Goal: Information Seeking & Learning: Compare options

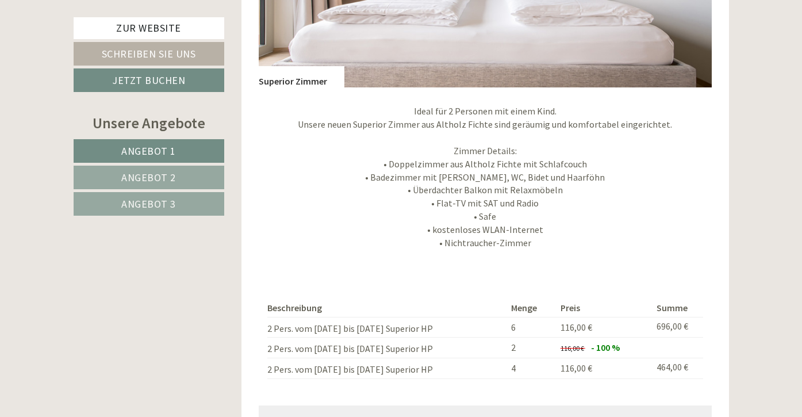
scroll to position [2640, 0]
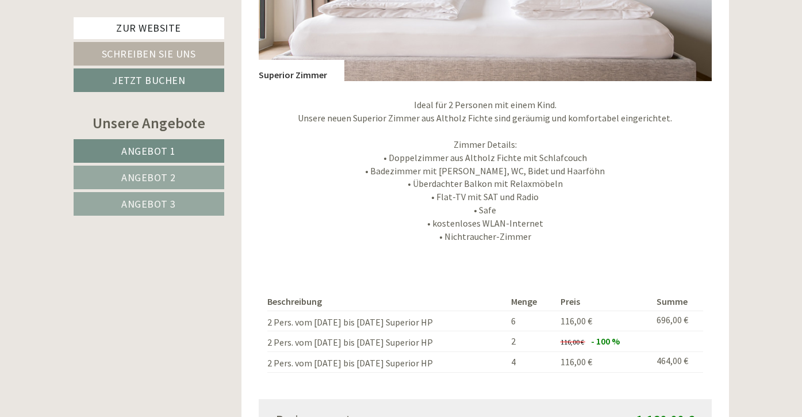
click at [195, 177] on link "Angebot 2" at bounding box center [149, 178] width 151 height 24
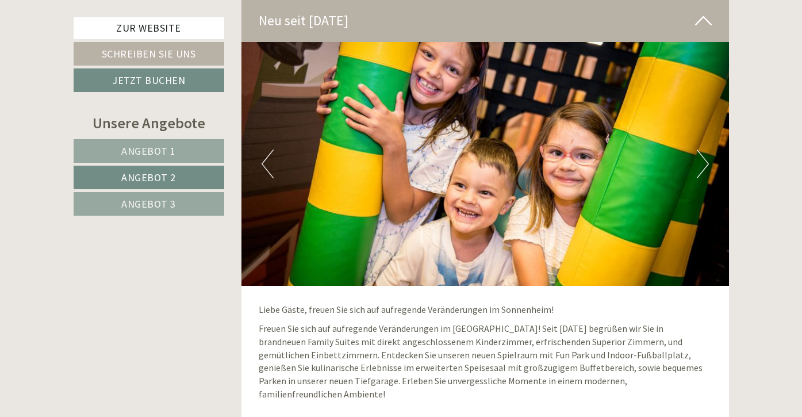
scroll to position [1555, 0]
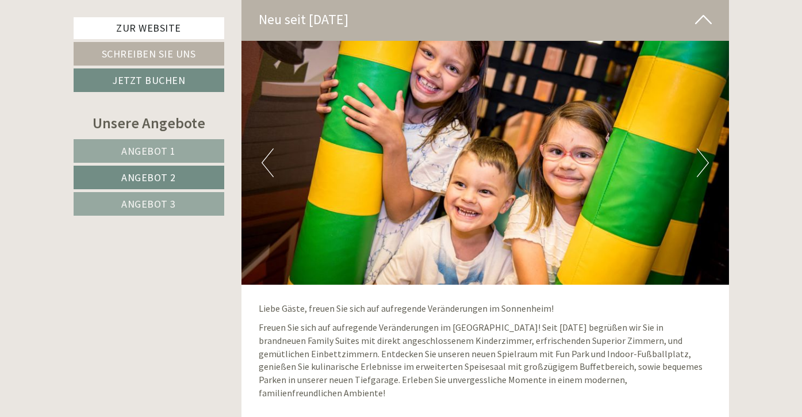
click at [198, 195] on link "Angebot 3" at bounding box center [149, 204] width 151 height 24
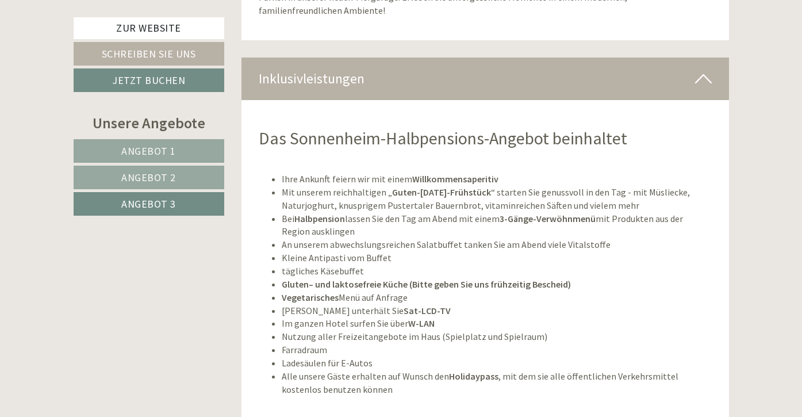
scroll to position [1947, 0]
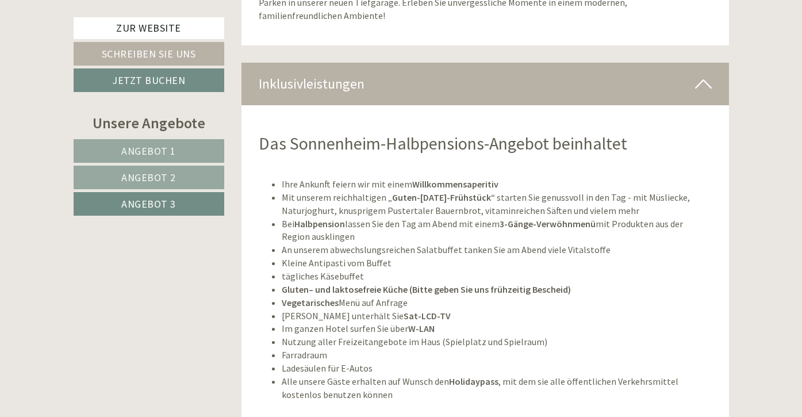
click at [153, 145] on span "Angebot 1" at bounding box center [148, 150] width 55 height 13
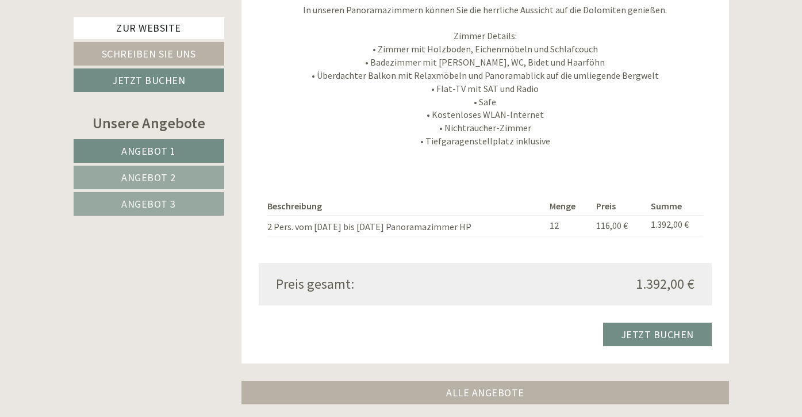
scroll to position [1106, 0]
click at [106, 169] on link "Angebot 2" at bounding box center [149, 178] width 151 height 24
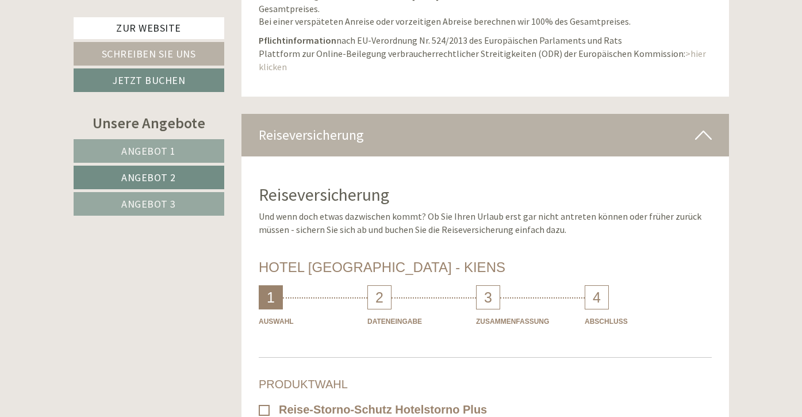
scroll to position [4701, 0]
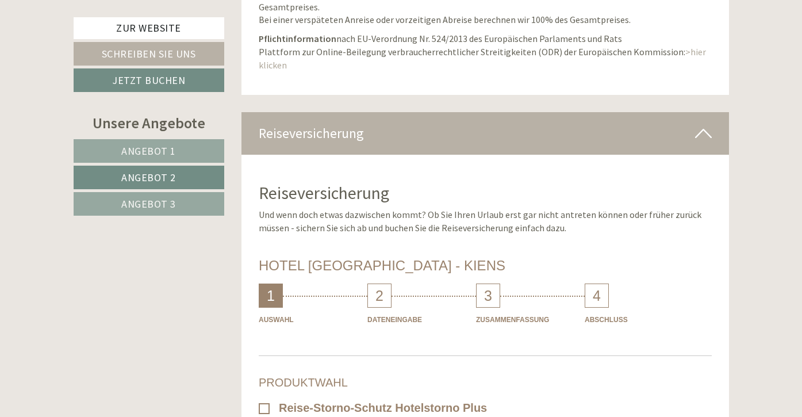
click at [113, 200] on link "Angebot 3" at bounding box center [149, 204] width 151 height 24
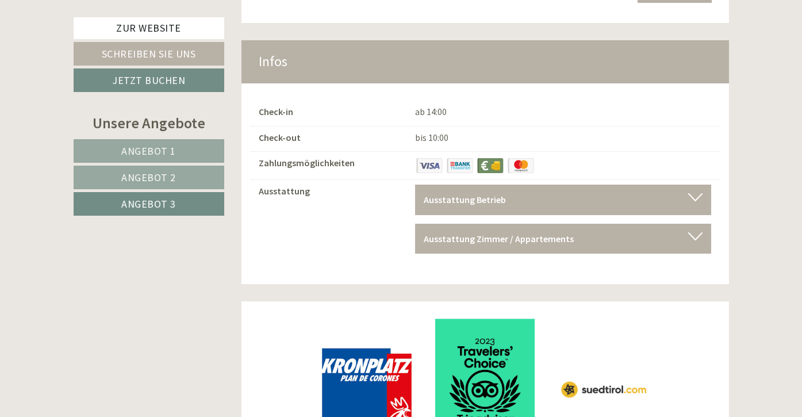
scroll to position [6461, 0]
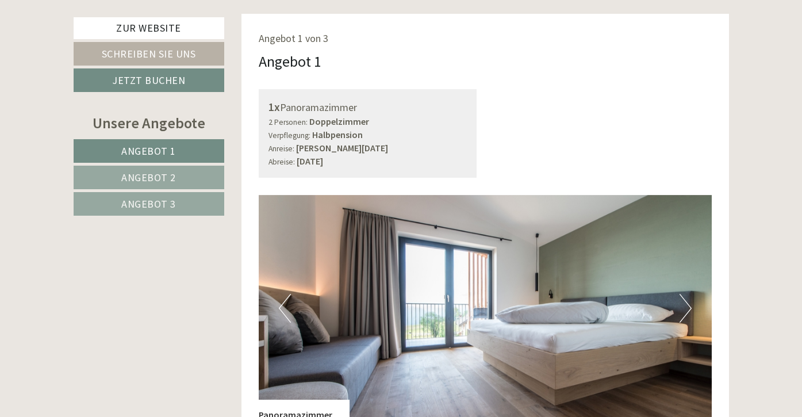
scroll to position [676, 0]
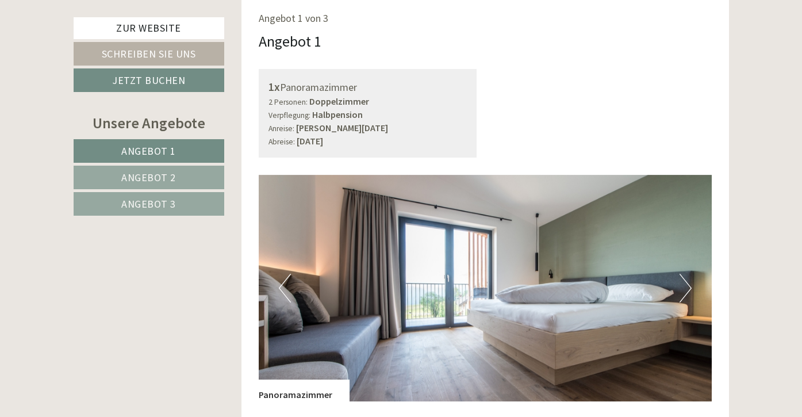
click at [171, 199] on span "Angebot 3" at bounding box center [148, 203] width 55 height 13
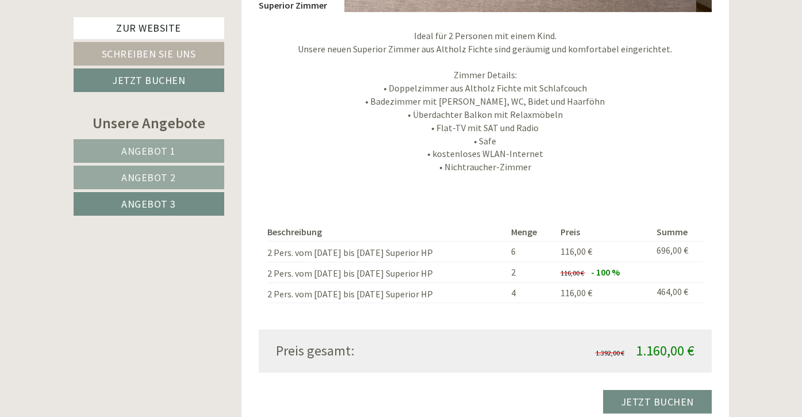
scroll to position [0, 0]
click at [171, 199] on span "Angebot 3" at bounding box center [148, 203] width 55 height 13
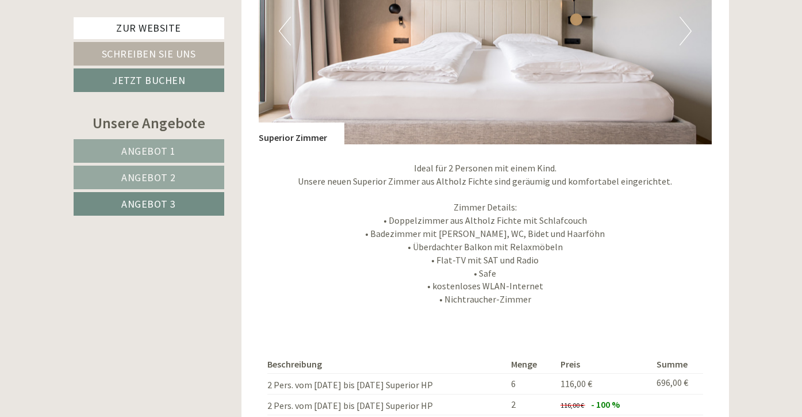
scroll to position [927, 0]
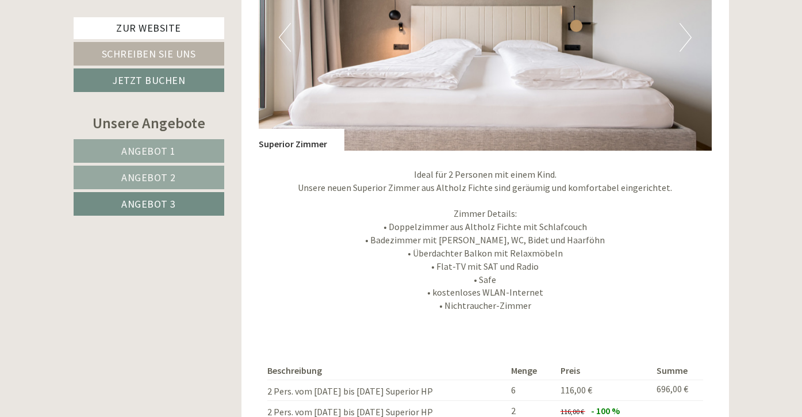
click at [193, 178] on link "Angebot 2" at bounding box center [149, 178] width 151 height 24
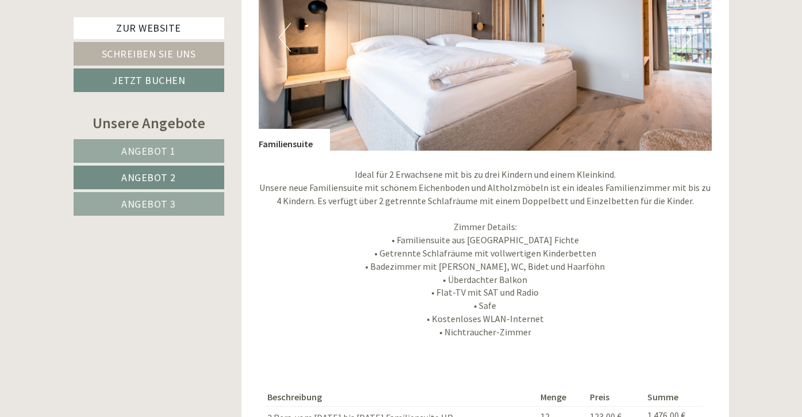
scroll to position [668, 0]
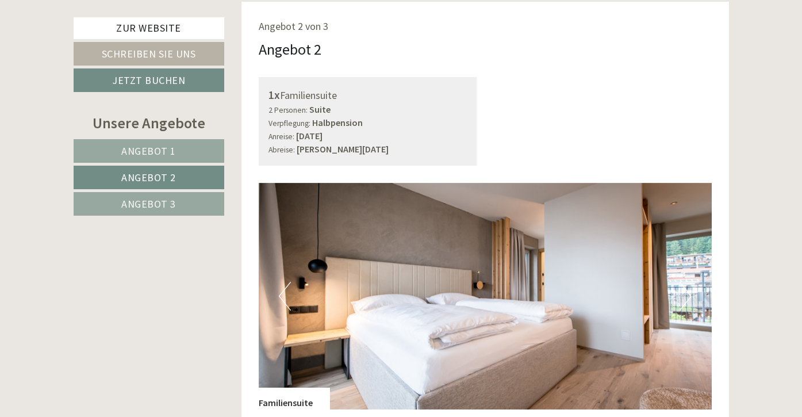
click at [202, 144] on link "Angebot 1" at bounding box center [149, 151] width 151 height 24
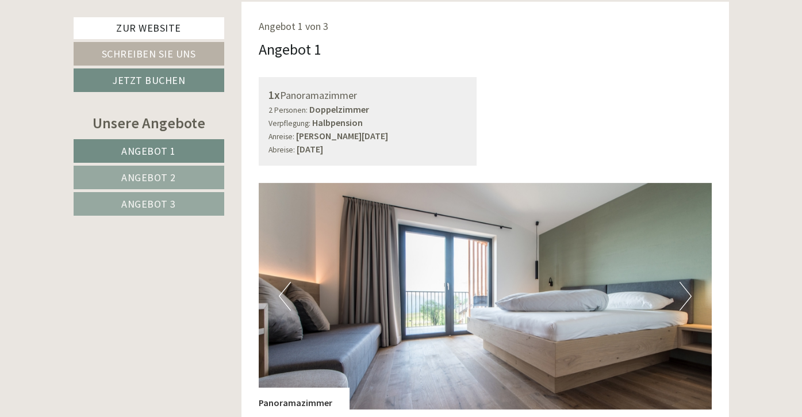
click at [197, 175] on link "Angebot 2" at bounding box center [149, 178] width 151 height 24
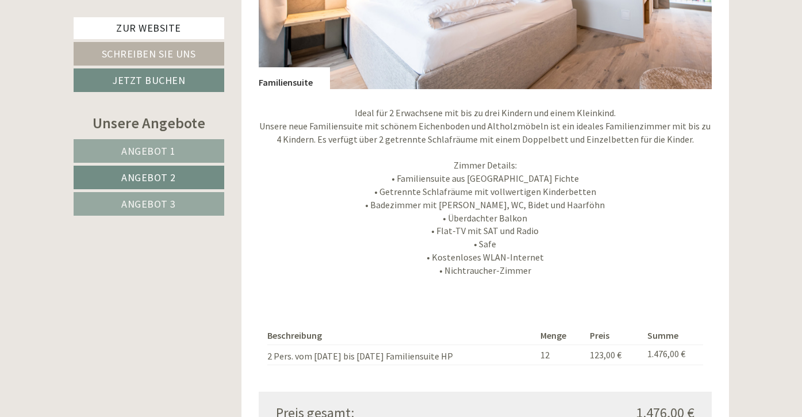
scroll to position [999, 0]
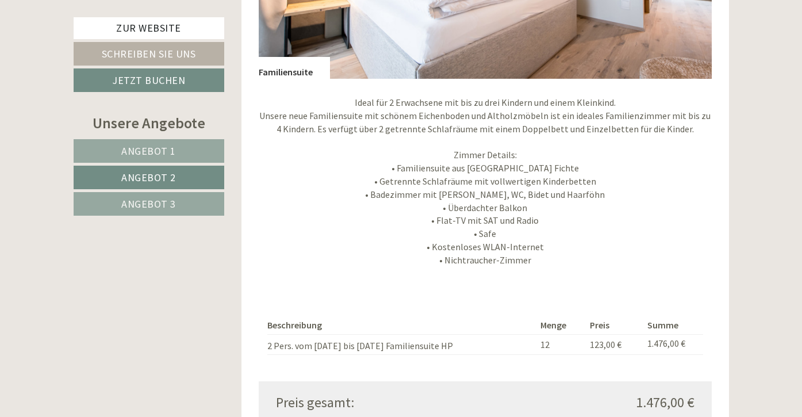
click at [198, 204] on link "Angebot 3" at bounding box center [149, 204] width 151 height 24
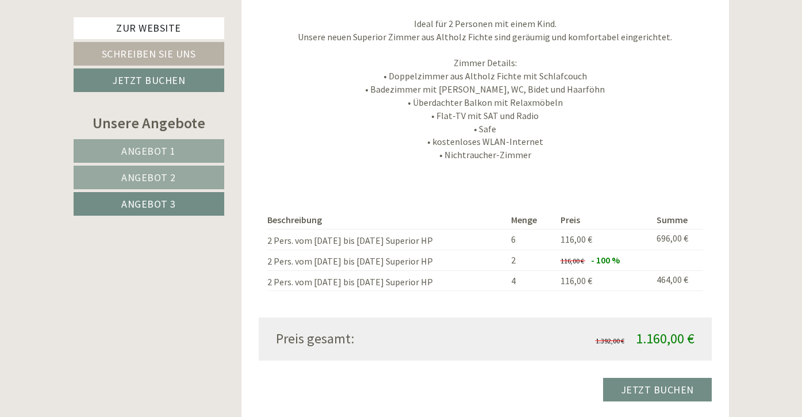
scroll to position [1054, 0]
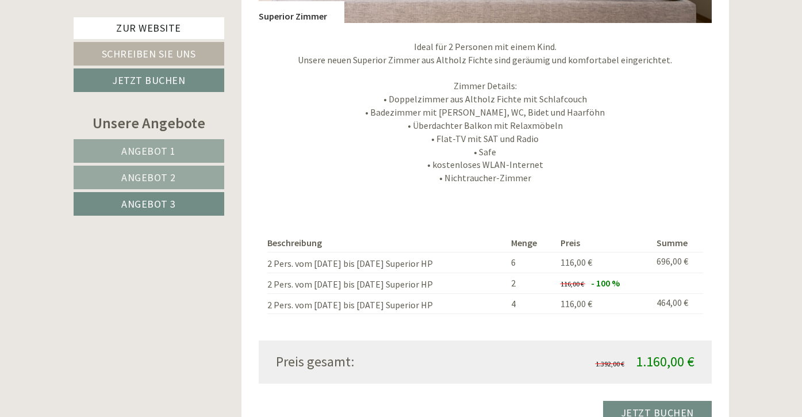
click at [200, 146] on link "Angebot 1" at bounding box center [149, 151] width 151 height 24
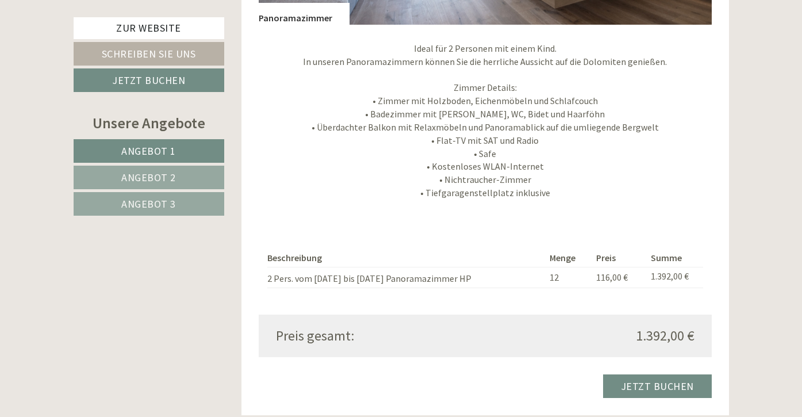
scroll to position [1060, 0]
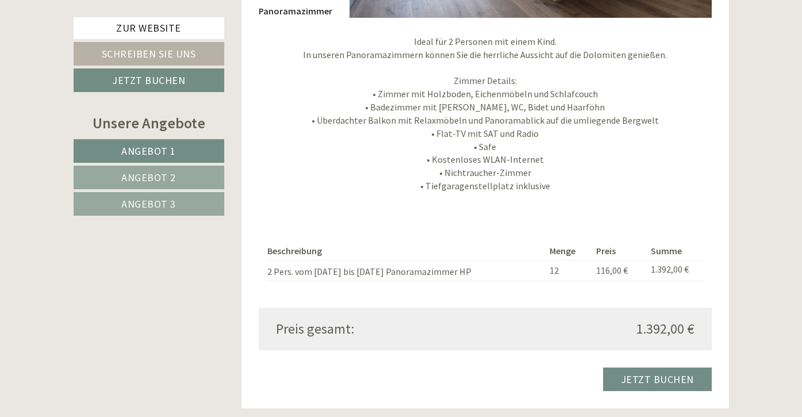
click at [188, 177] on link "Angebot 2" at bounding box center [149, 178] width 151 height 24
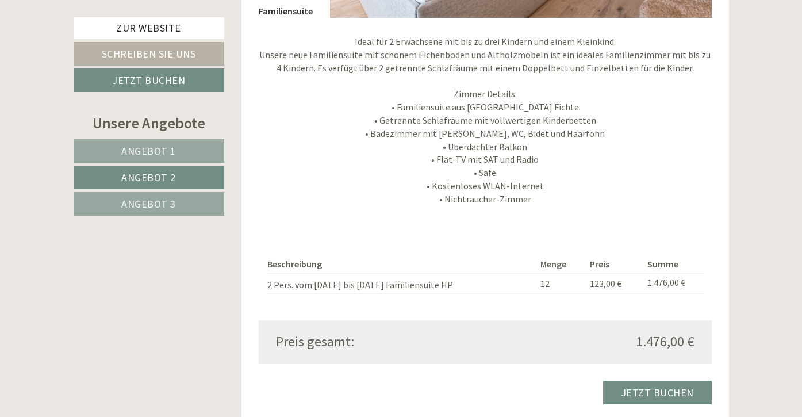
scroll to position [668, 0]
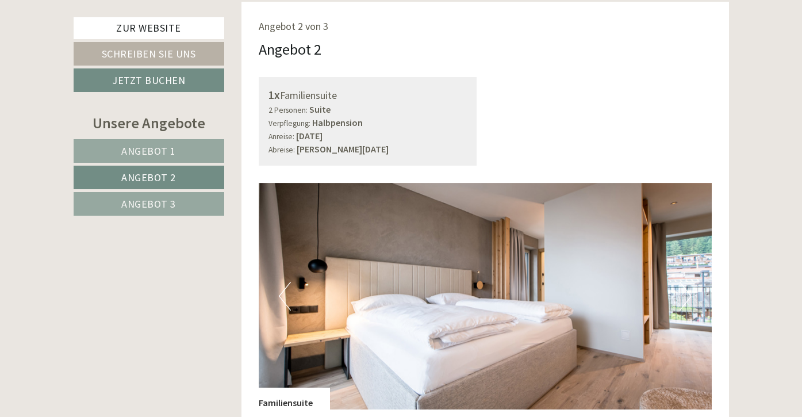
click at [196, 202] on link "Angebot 3" at bounding box center [149, 204] width 151 height 24
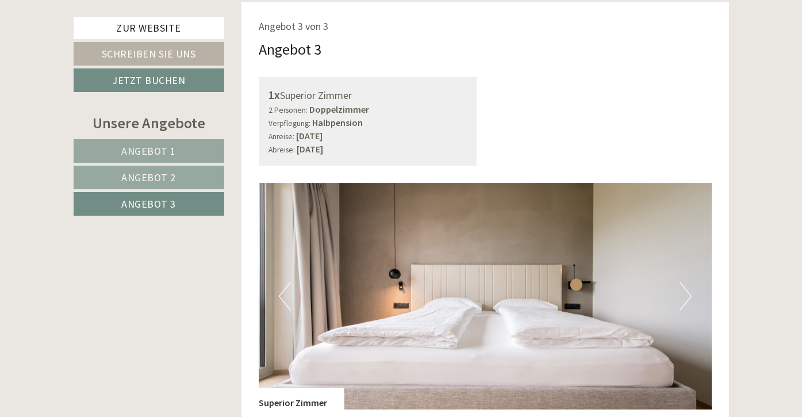
click at [193, 174] on link "Angebot 2" at bounding box center [149, 178] width 151 height 24
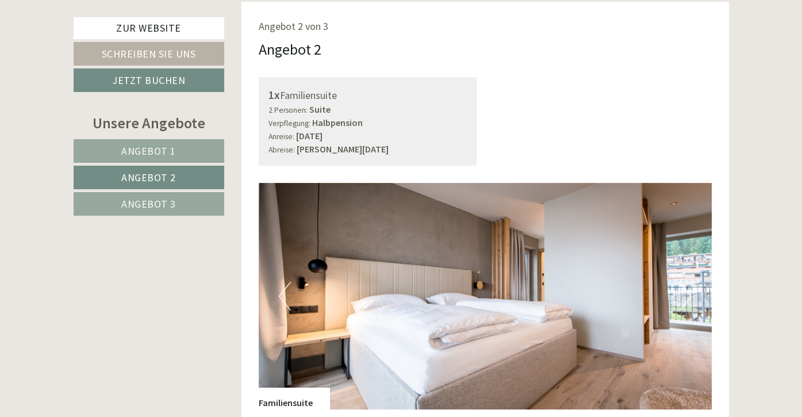
click at [198, 146] on link "Angebot 1" at bounding box center [149, 151] width 151 height 24
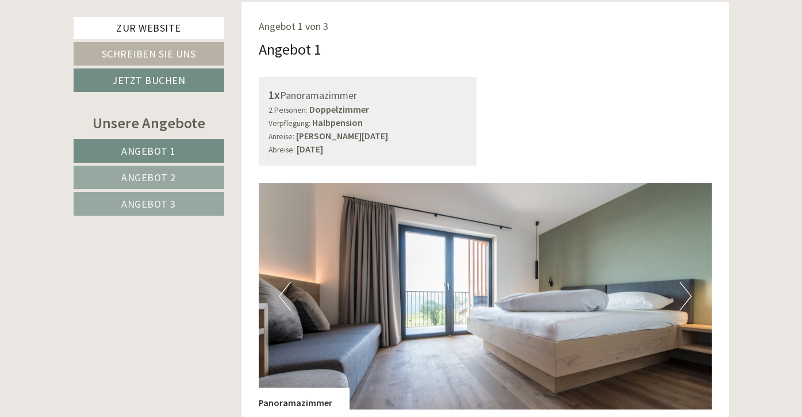
click at [188, 176] on link "Angebot 2" at bounding box center [149, 178] width 151 height 24
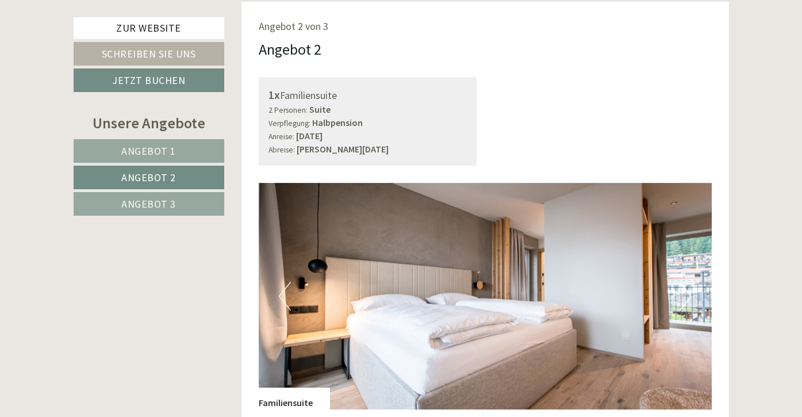
click at [192, 203] on link "Angebot 3" at bounding box center [149, 204] width 151 height 24
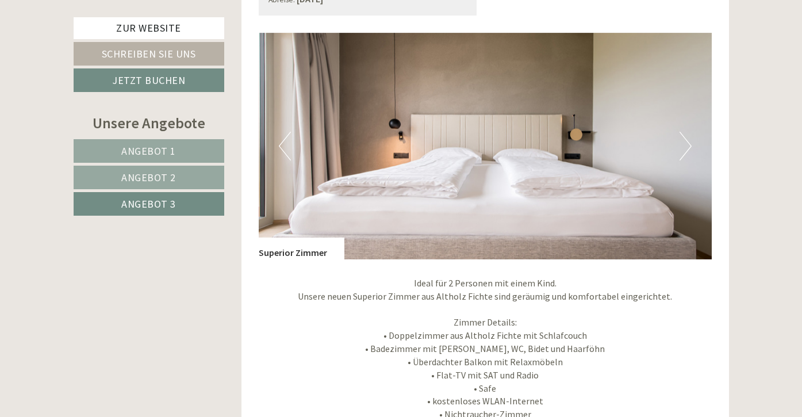
scroll to position [810, 0]
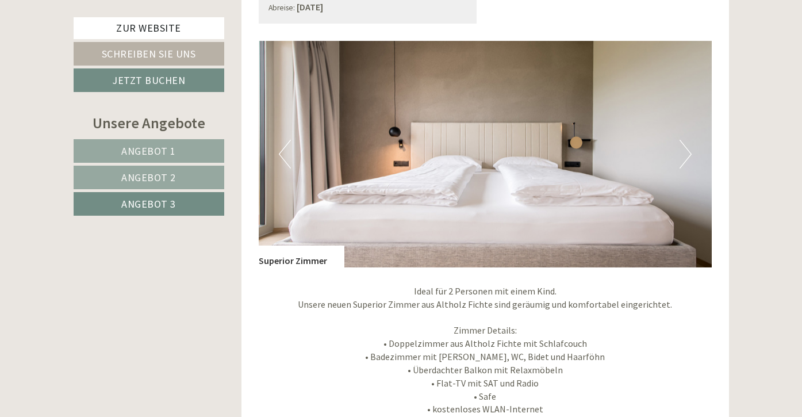
click at [691, 148] on button "Next" at bounding box center [686, 154] width 12 height 29
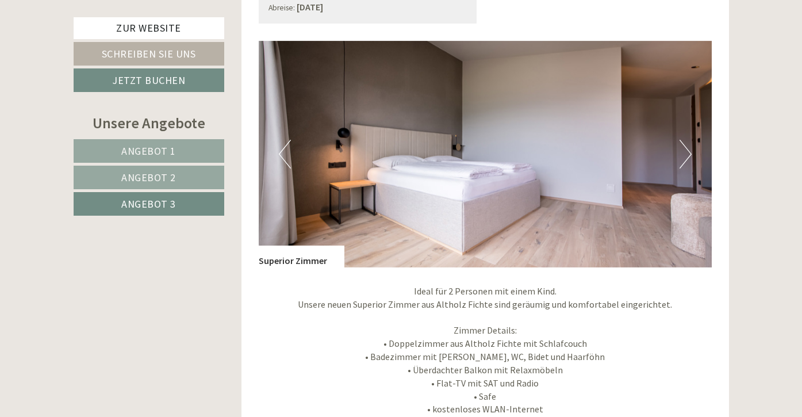
click at [690, 151] on button "Next" at bounding box center [686, 154] width 12 height 29
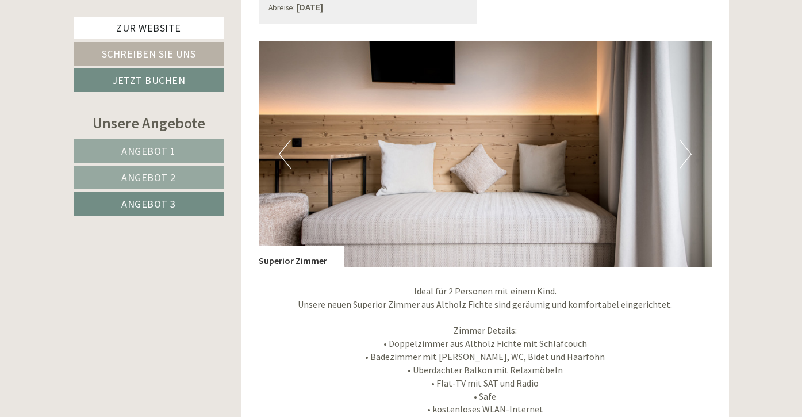
click at [694, 148] on img at bounding box center [485, 154] width 453 height 227
click at [689, 148] on button "Next" at bounding box center [686, 154] width 12 height 29
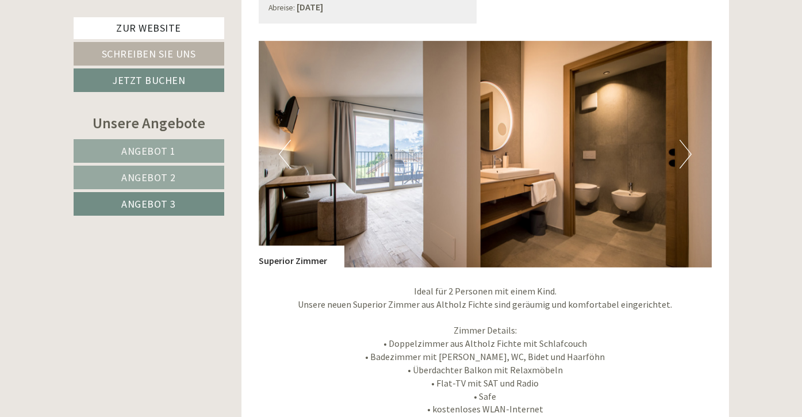
click at [681, 151] on button "Next" at bounding box center [686, 154] width 12 height 29
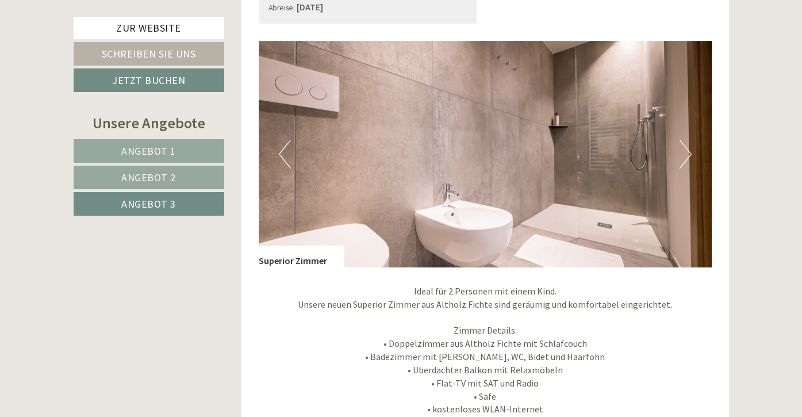
click at [686, 150] on button "Next" at bounding box center [686, 154] width 12 height 29
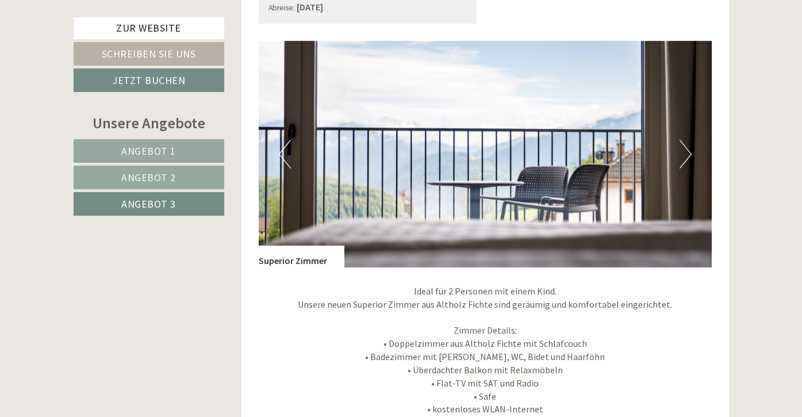
click at [686, 150] on button "Next" at bounding box center [686, 154] width 12 height 29
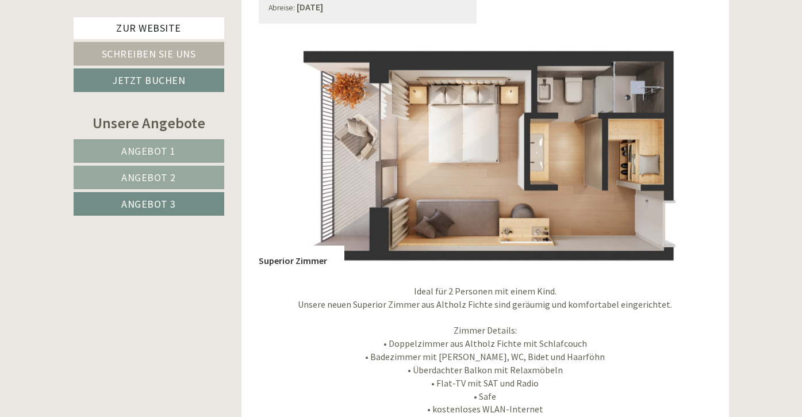
click at [258, 208] on div "Angebot 3 von 3 Angebot 3 1x Superior Zimmer 2 Personen: Doppelzimmer Verpflegu…" at bounding box center [486, 273] width 488 height 827
click at [253, 136] on div "Angebot 3 von 3 Angebot 3 1x Superior Zimmer 2 Personen: Doppelzimmer Verpflegu…" at bounding box center [486, 273] width 488 height 827
click at [247, 137] on div "Angebot 3 von 3 Angebot 3 1x Superior Zimmer 2 Personen: Doppelzimmer Verpflegu…" at bounding box center [486, 273] width 488 height 827
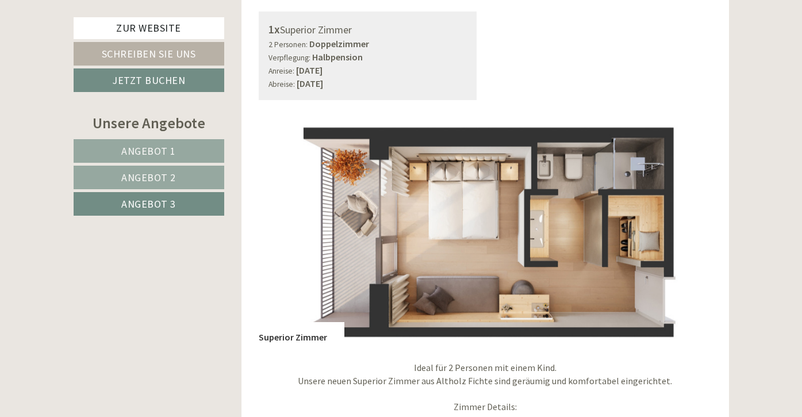
scroll to position [729, 0]
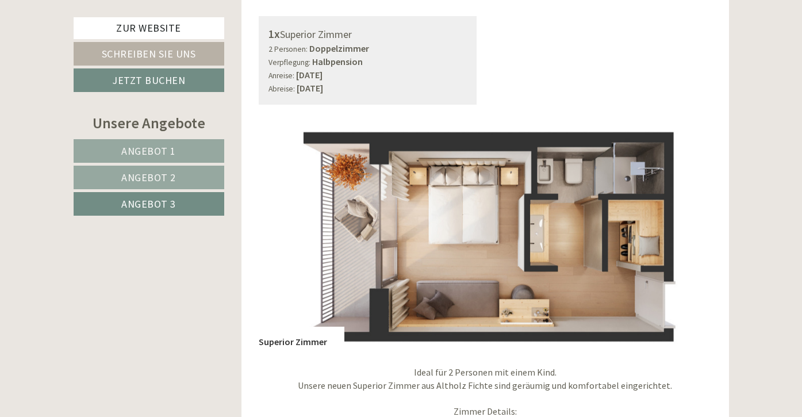
click at [702, 238] on img at bounding box center [485, 235] width 453 height 227
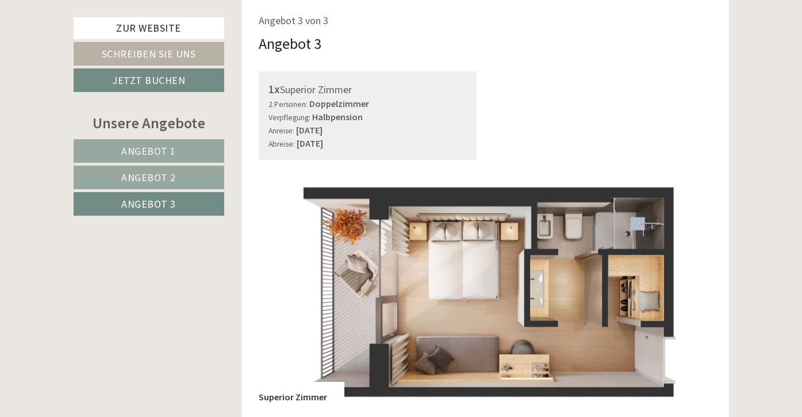
scroll to position [675, 0]
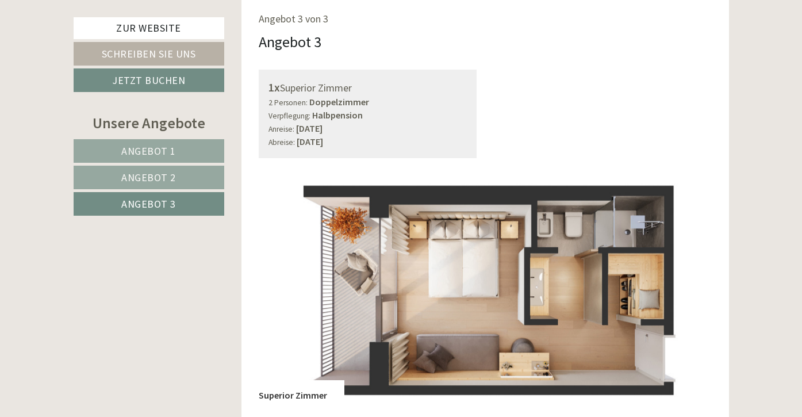
click at [174, 149] on span "Angebot 1" at bounding box center [148, 150] width 55 height 13
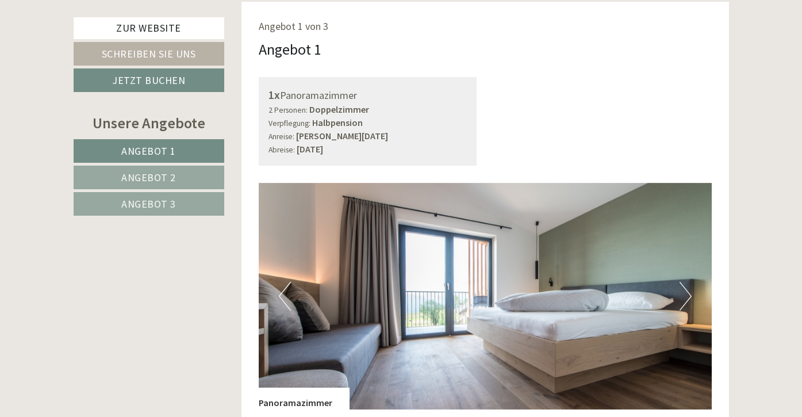
click at [169, 206] on span "Angebot 3" at bounding box center [148, 203] width 55 height 13
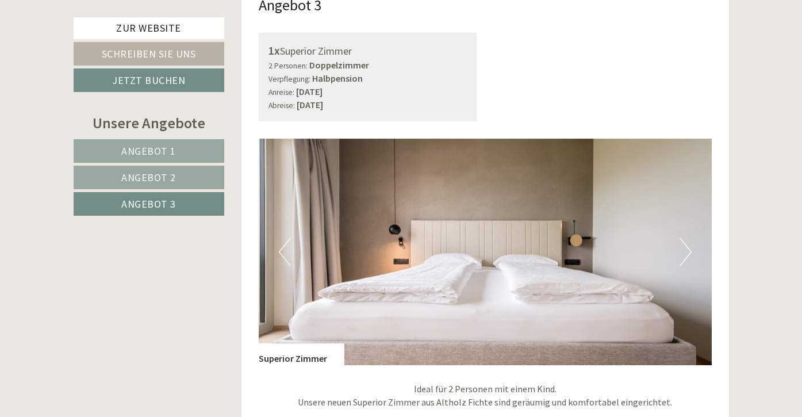
scroll to position [722, 0]
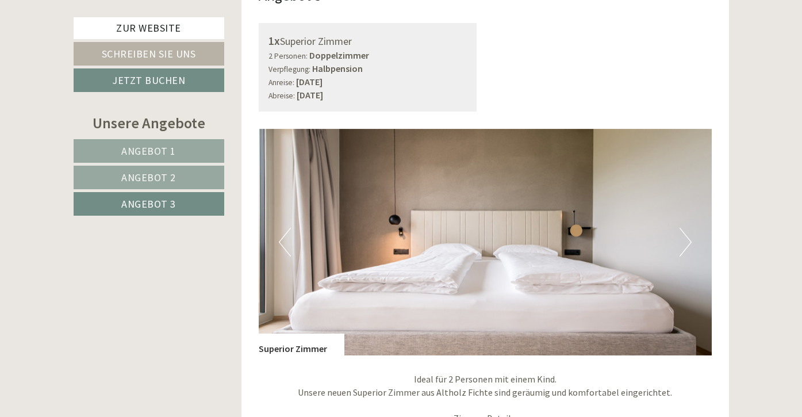
click at [278, 236] on img at bounding box center [485, 242] width 453 height 227
click at [284, 239] on button "Previous" at bounding box center [285, 242] width 12 height 29
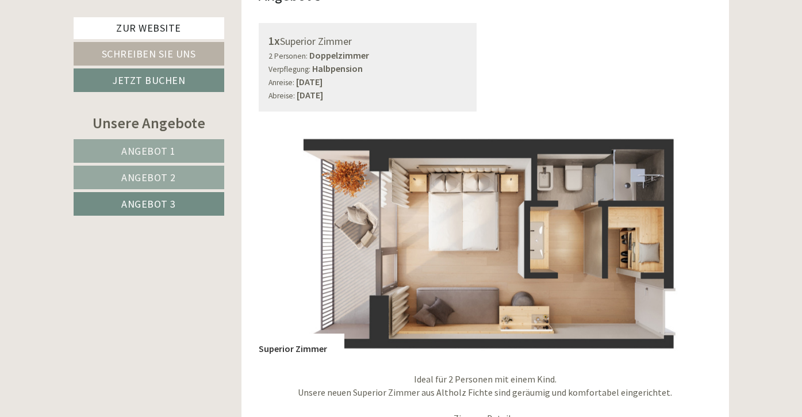
click at [700, 251] on img at bounding box center [485, 242] width 453 height 227
click at [183, 202] on link "Angebot 3" at bounding box center [149, 204] width 151 height 24
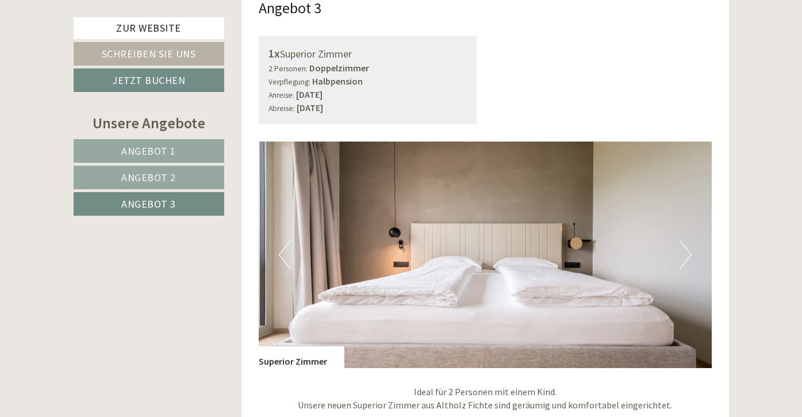
scroll to position [711, 0]
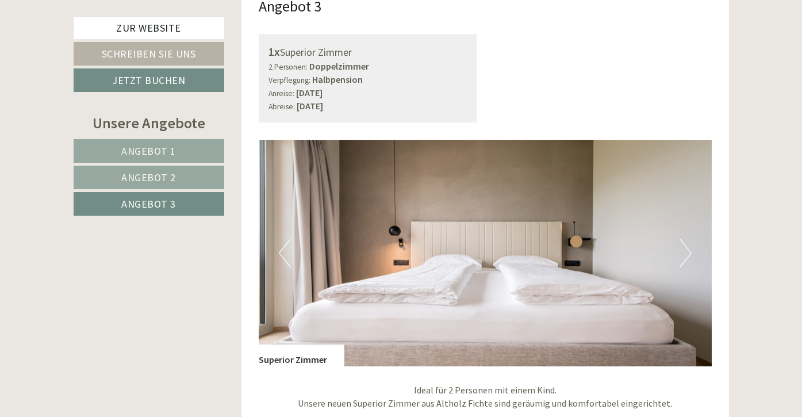
click at [690, 249] on button "Next" at bounding box center [686, 253] width 12 height 29
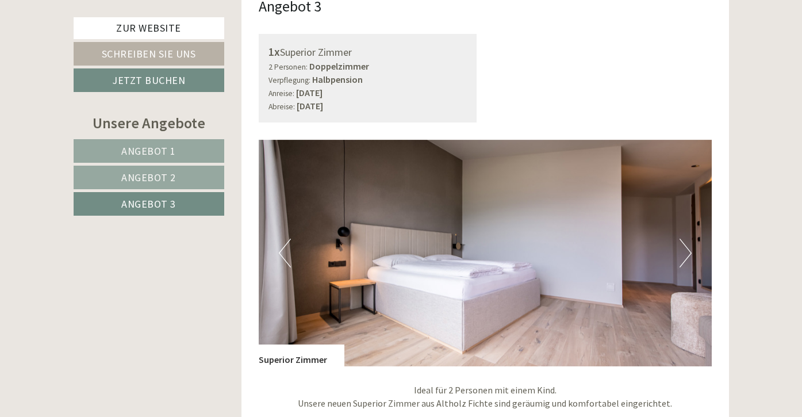
click at [690, 249] on button "Next" at bounding box center [686, 253] width 12 height 29
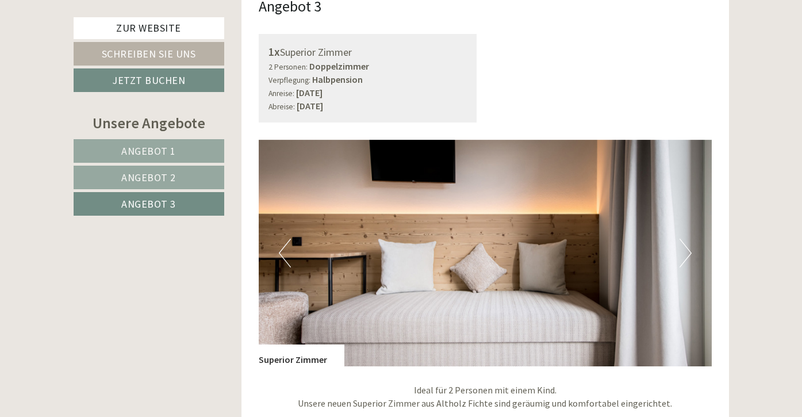
click at [690, 248] on button "Next" at bounding box center [686, 253] width 12 height 29
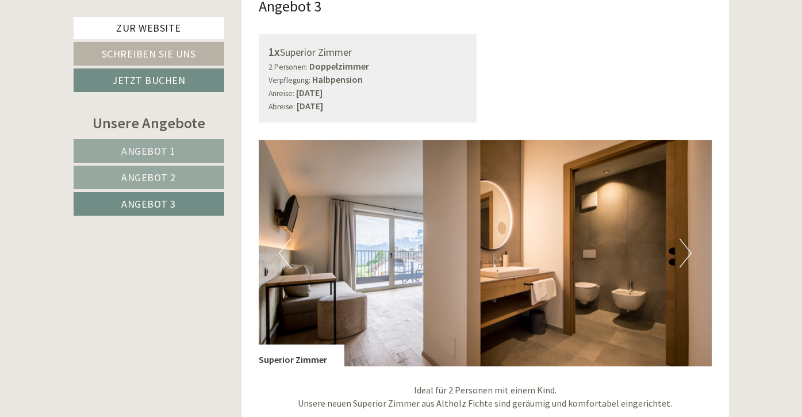
click at [690, 248] on button "Next" at bounding box center [686, 253] width 12 height 29
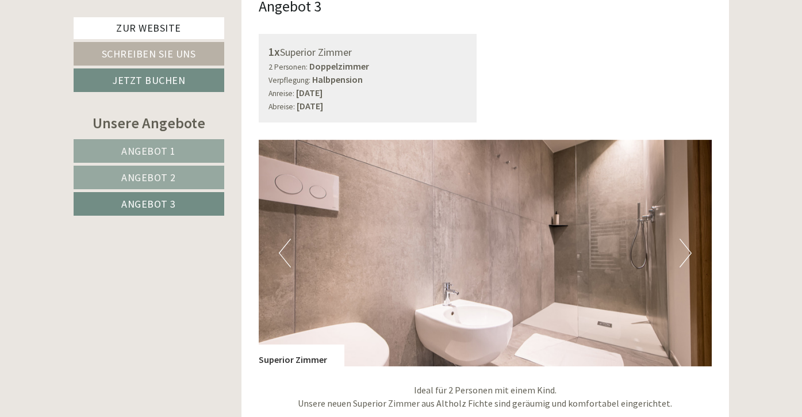
click at [690, 248] on button "Next" at bounding box center [686, 253] width 12 height 29
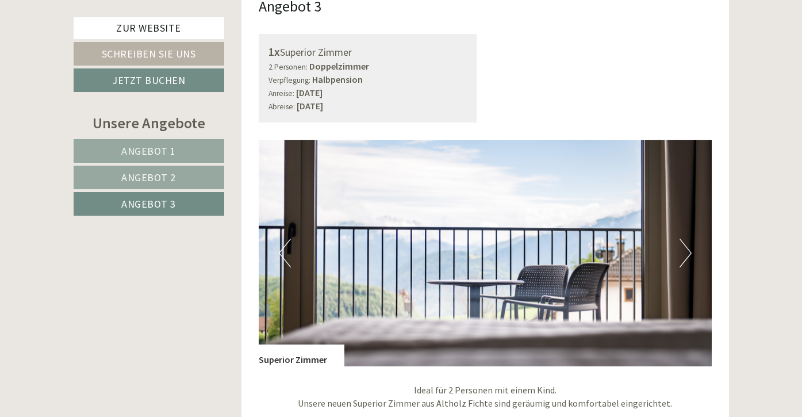
click at [690, 248] on button "Next" at bounding box center [686, 253] width 12 height 29
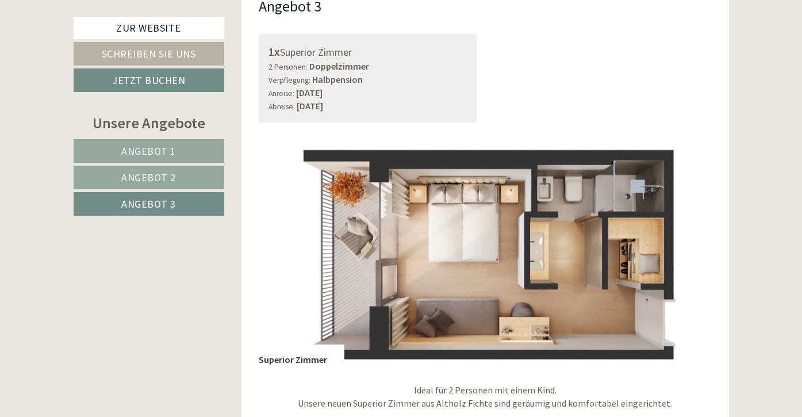
click at [193, 174] on link "Angebot 2" at bounding box center [149, 178] width 151 height 24
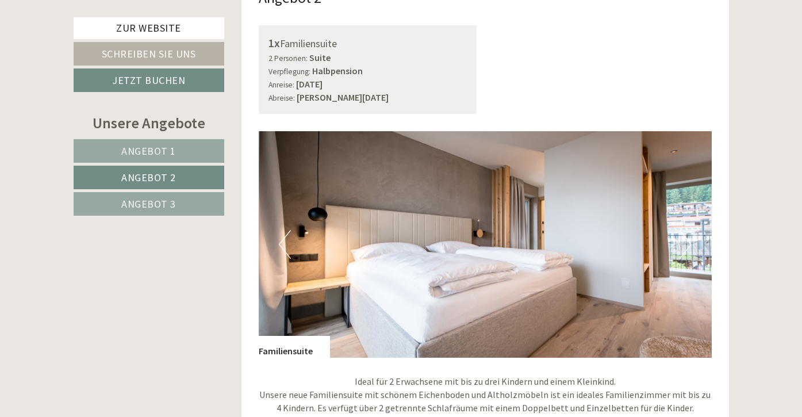
scroll to position [725, 0]
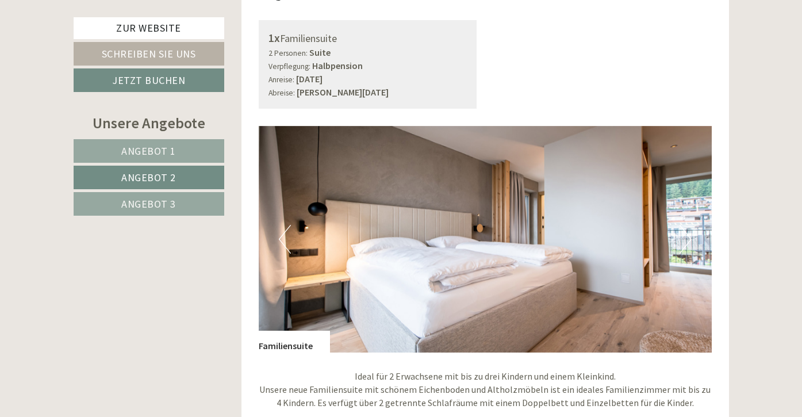
click at [690, 238] on button "Next" at bounding box center [686, 239] width 12 height 29
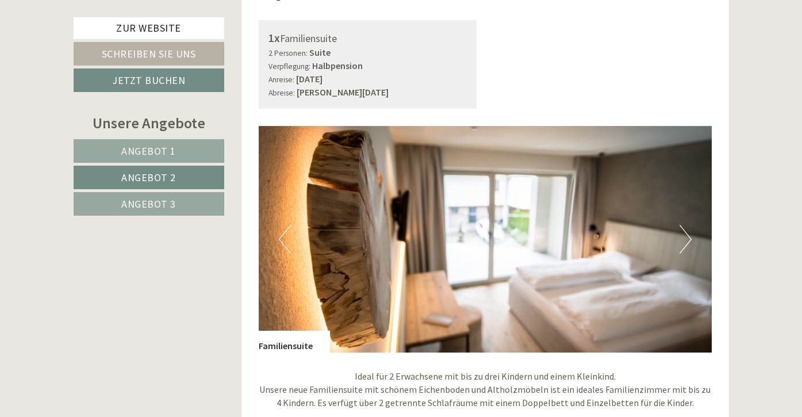
click at [689, 236] on button "Next" at bounding box center [686, 239] width 12 height 29
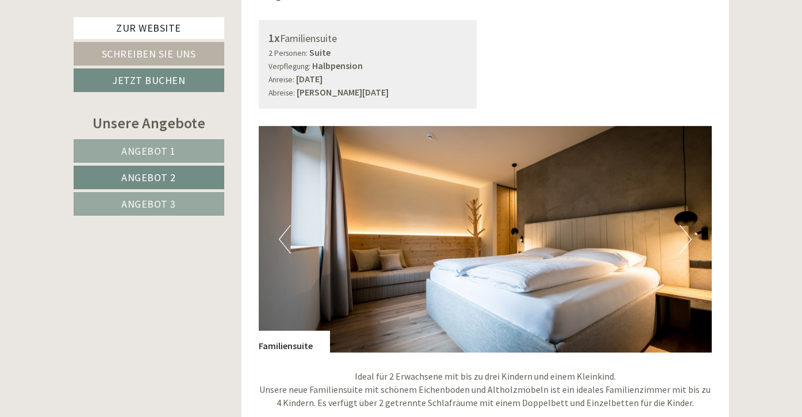
click at [689, 235] on button "Next" at bounding box center [686, 239] width 12 height 29
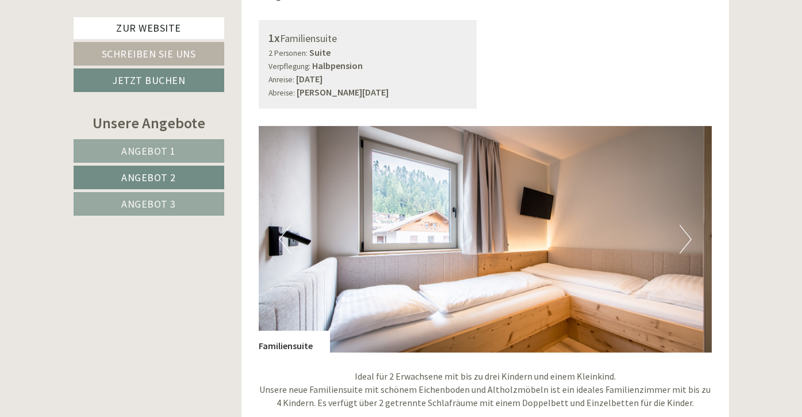
click at [689, 235] on button "Next" at bounding box center [686, 239] width 12 height 29
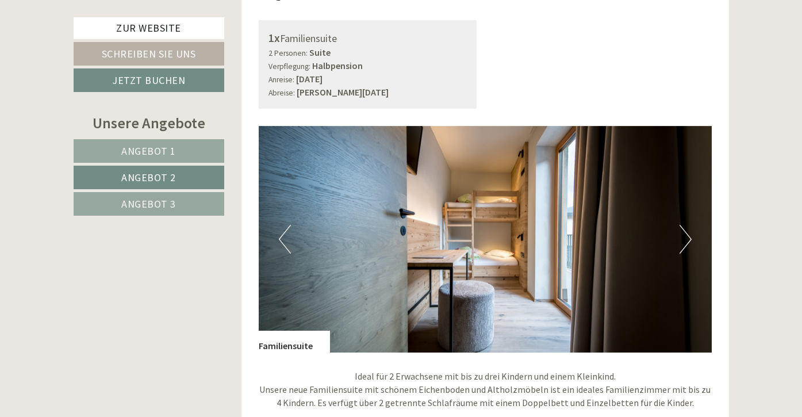
click at [689, 235] on button "Next" at bounding box center [686, 239] width 12 height 29
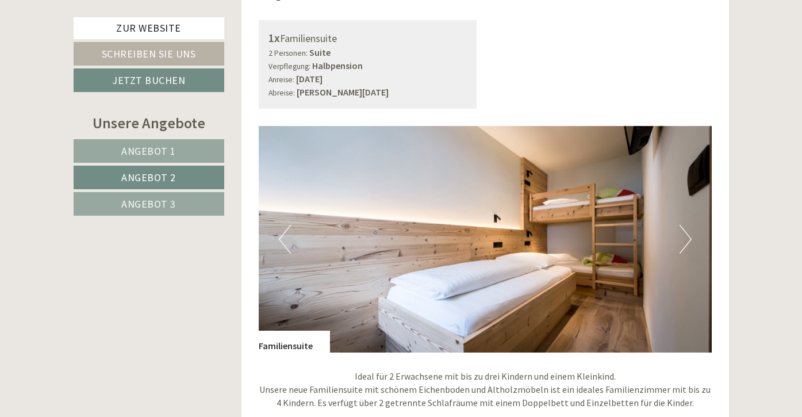
click at [689, 235] on button "Next" at bounding box center [686, 239] width 12 height 29
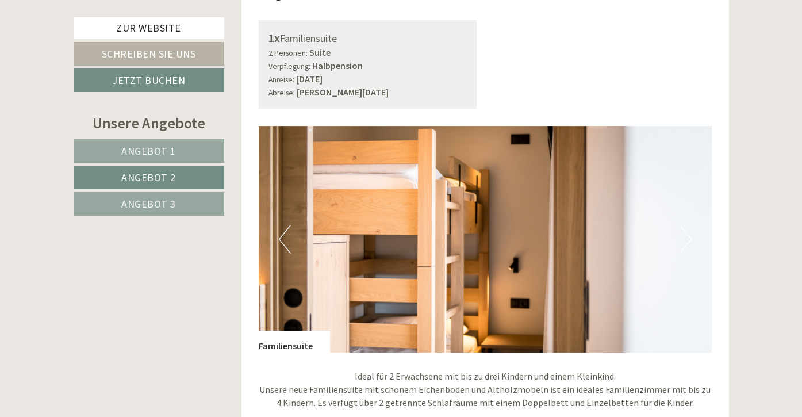
click at [689, 235] on button "Next" at bounding box center [686, 239] width 12 height 29
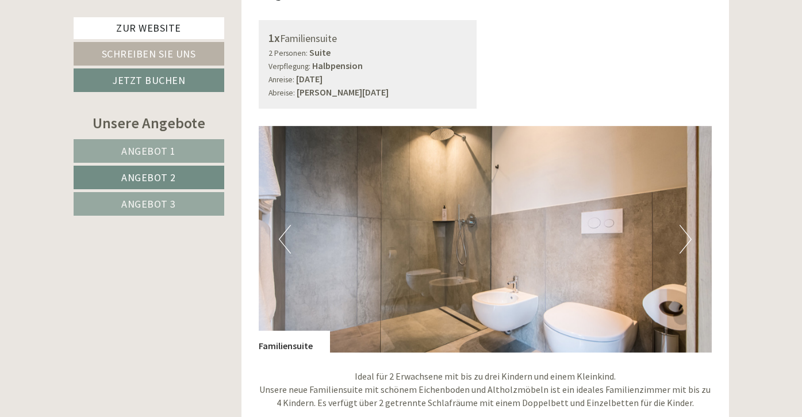
click at [688, 235] on button "Next" at bounding box center [686, 239] width 12 height 29
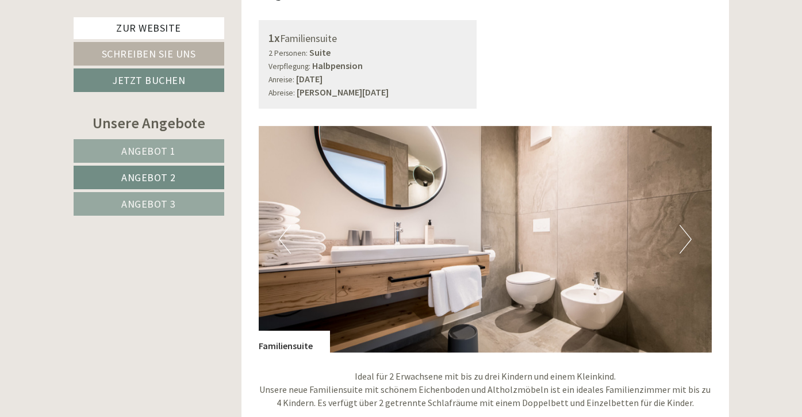
click at [688, 235] on button "Next" at bounding box center [686, 239] width 12 height 29
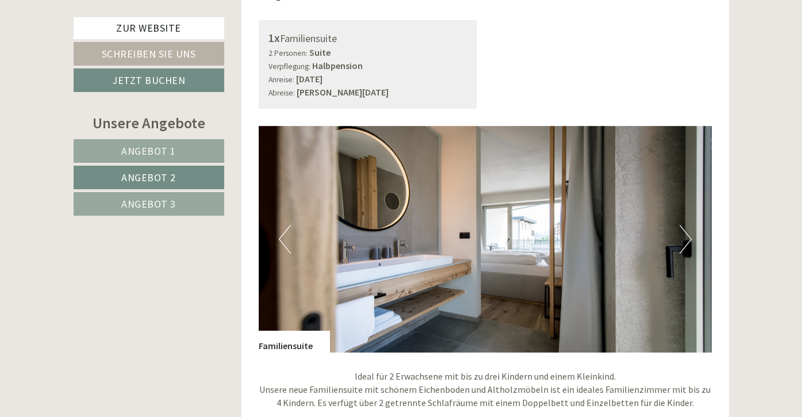
click at [688, 235] on button "Next" at bounding box center [686, 239] width 12 height 29
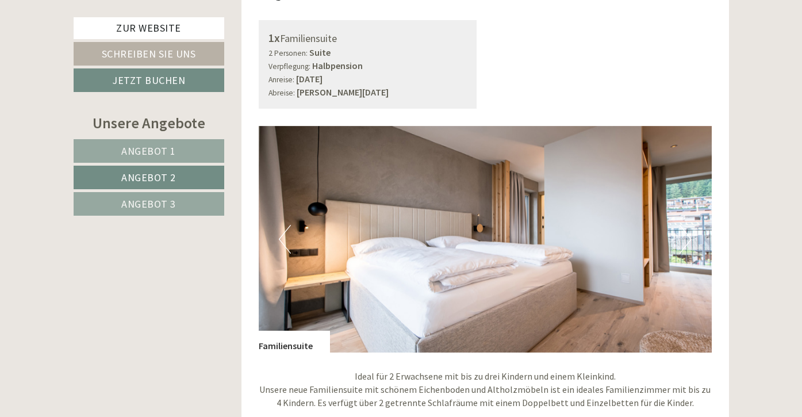
click at [687, 235] on button "Next" at bounding box center [686, 239] width 12 height 29
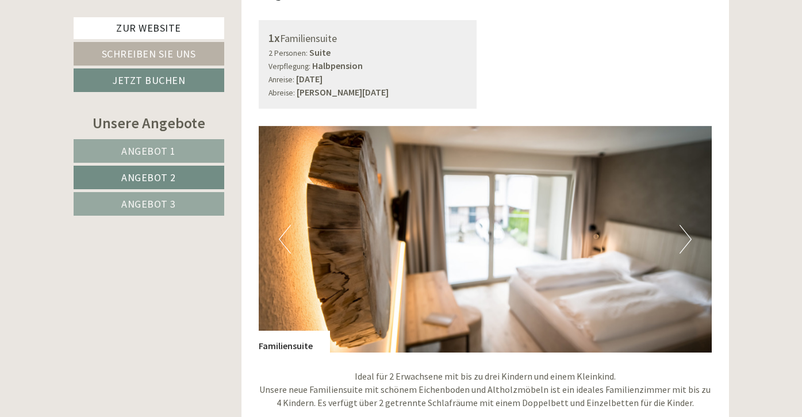
click at [687, 235] on button "Next" at bounding box center [686, 239] width 12 height 29
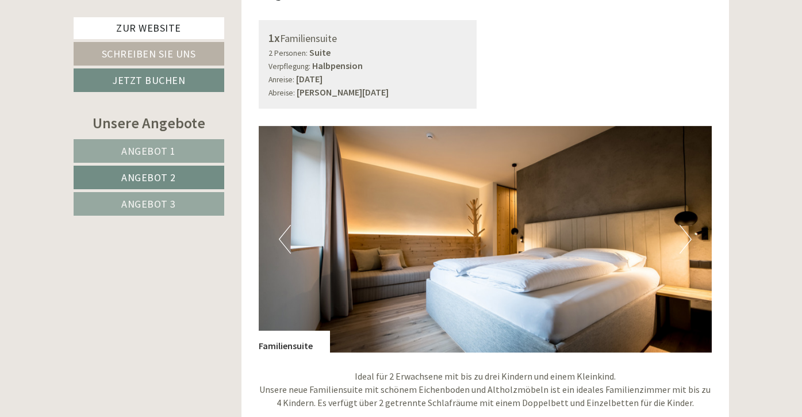
click at [175, 148] on link "Angebot 1" at bounding box center [149, 151] width 151 height 24
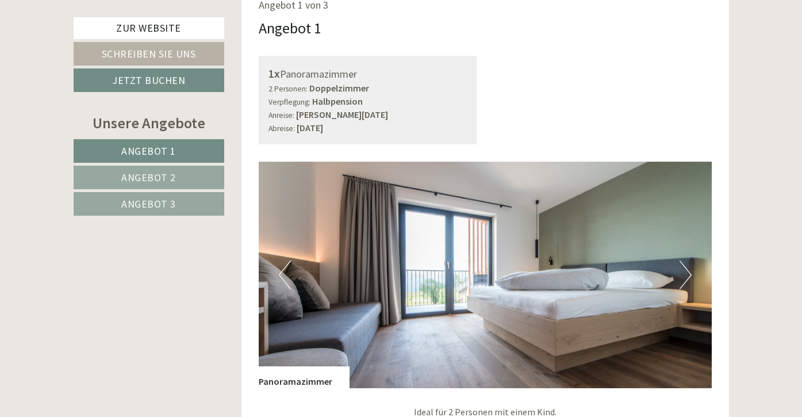
scroll to position [699, 0]
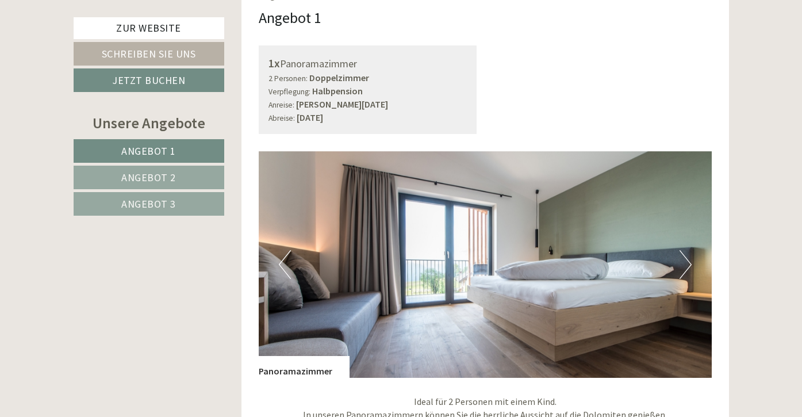
click at [689, 261] on button "Next" at bounding box center [686, 264] width 12 height 29
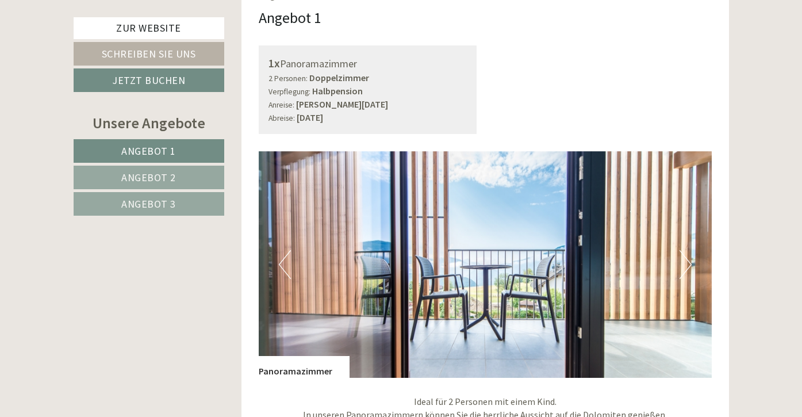
click at [690, 260] on button "Next" at bounding box center [686, 264] width 12 height 29
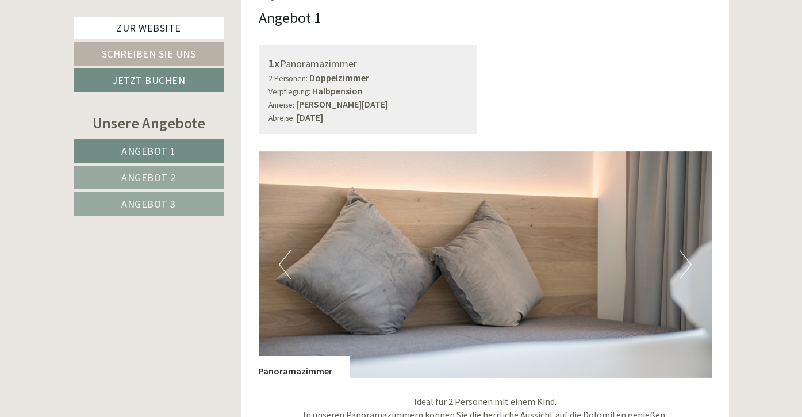
click at [690, 260] on button "Next" at bounding box center [686, 264] width 12 height 29
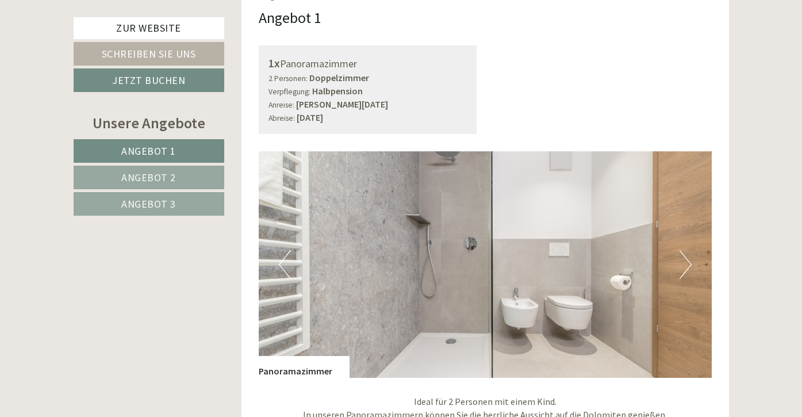
click at [690, 260] on button "Next" at bounding box center [686, 264] width 12 height 29
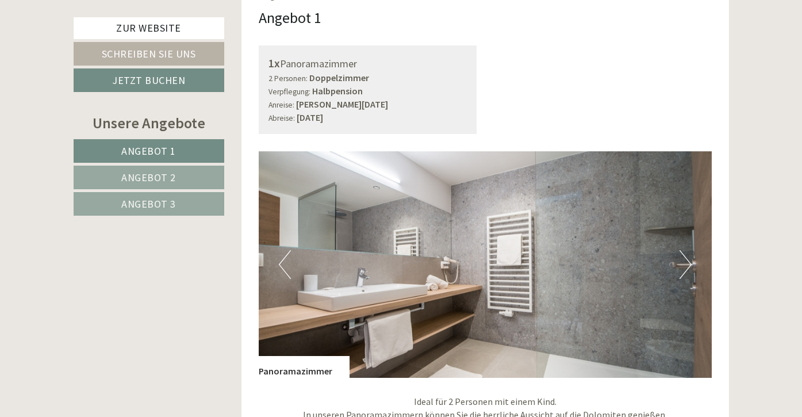
click at [690, 260] on button "Next" at bounding box center [686, 264] width 12 height 29
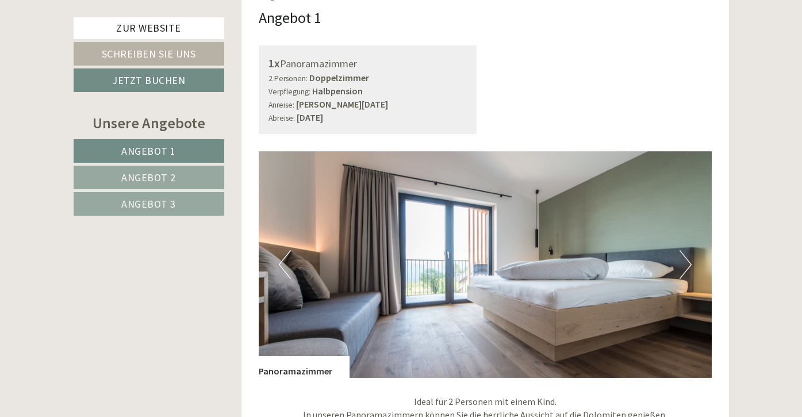
click at [690, 260] on button "Next" at bounding box center [686, 264] width 12 height 29
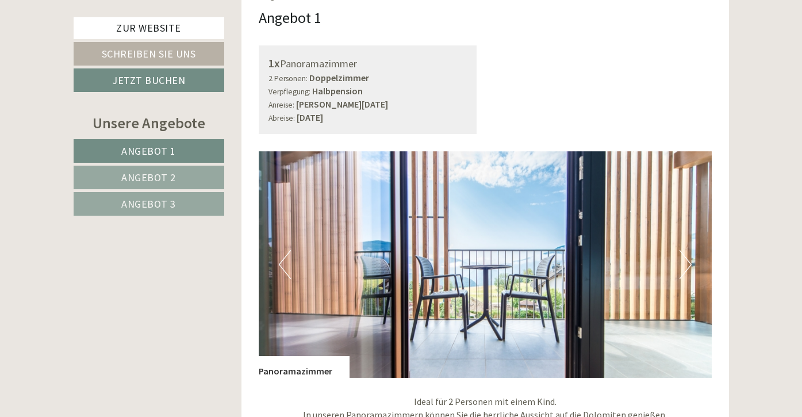
click at [690, 260] on button "Next" at bounding box center [686, 264] width 12 height 29
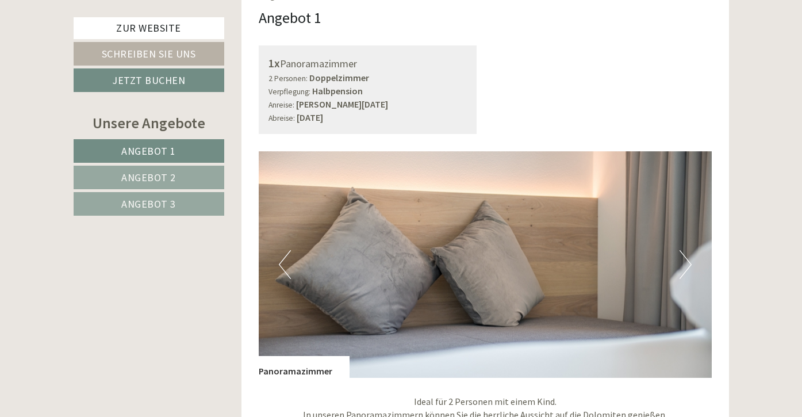
click at [690, 260] on button "Next" at bounding box center [686, 264] width 12 height 29
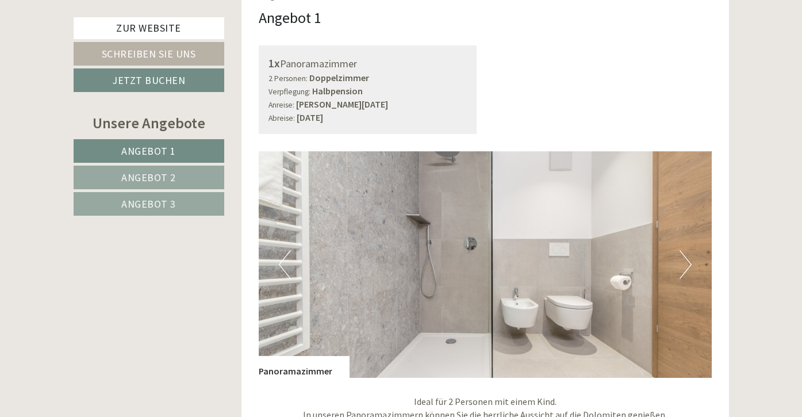
click at [690, 260] on button "Next" at bounding box center [686, 264] width 12 height 29
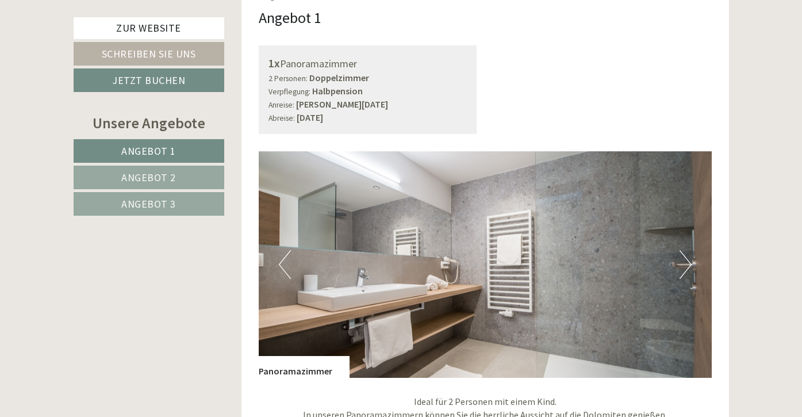
click at [690, 260] on button "Next" at bounding box center [686, 264] width 12 height 29
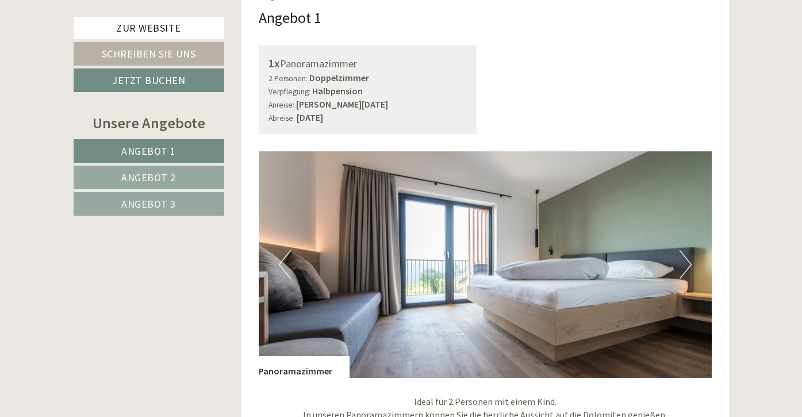
click at [197, 202] on link "Angebot 3" at bounding box center [149, 204] width 151 height 24
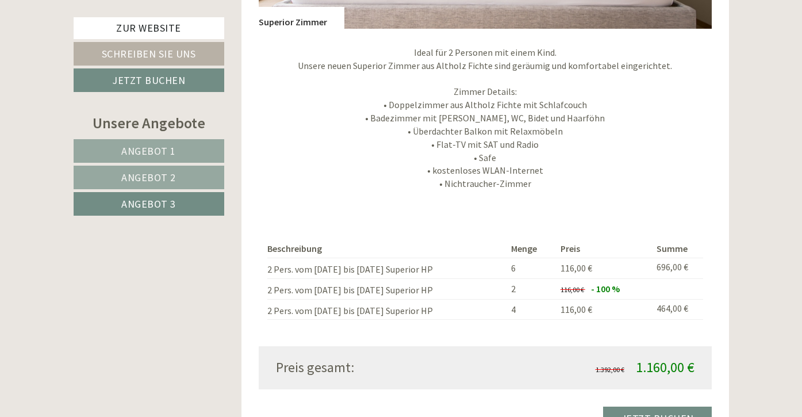
scroll to position [1053, 0]
